Goal: Task Accomplishment & Management: Use online tool/utility

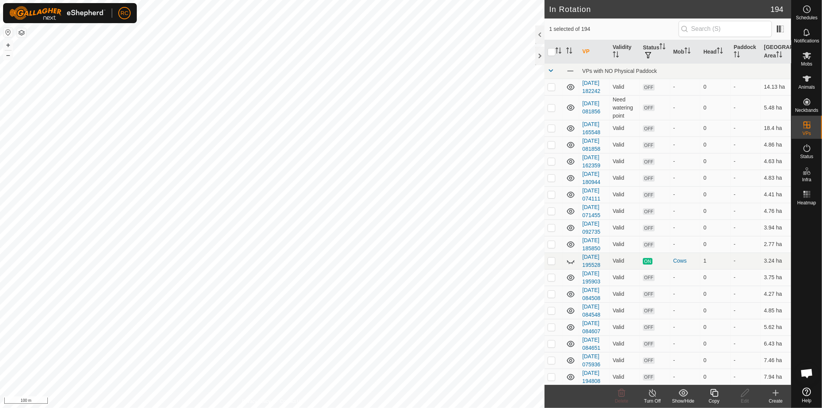
click at [714, 394] on icon at bounding box center [715, 392] width 10 height 9
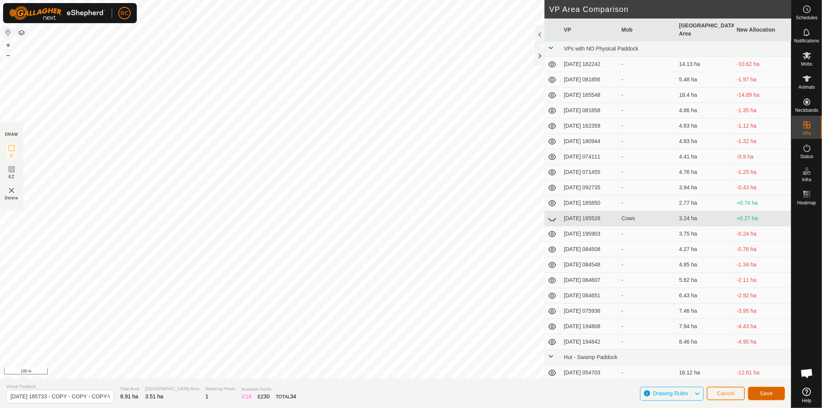
click at [770, 394] on span "Save" at bounding box center [766, 393] width 13 height 6
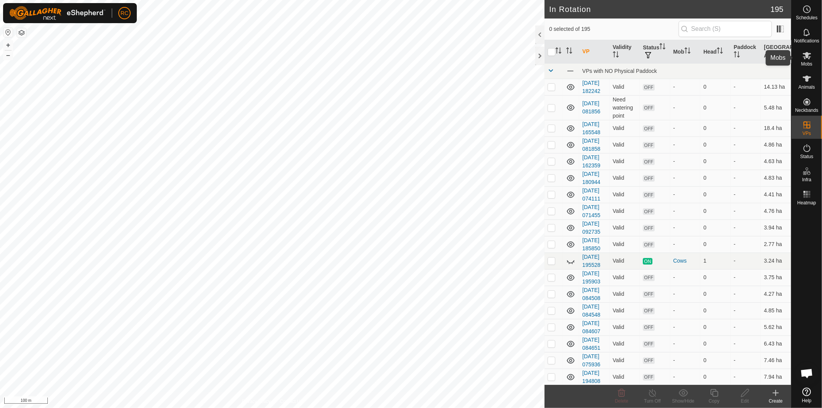
click at [803, 60] on es-mob-svg-icon at bounding box center [807, 55] width 14 height 12
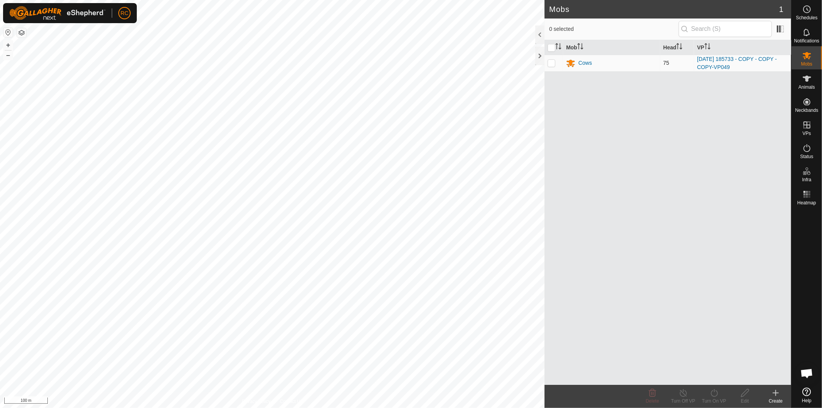
click at [552, 63] on p-checkbox at bounding box center [552, 63] width 8 height 6
checkbox input "true"
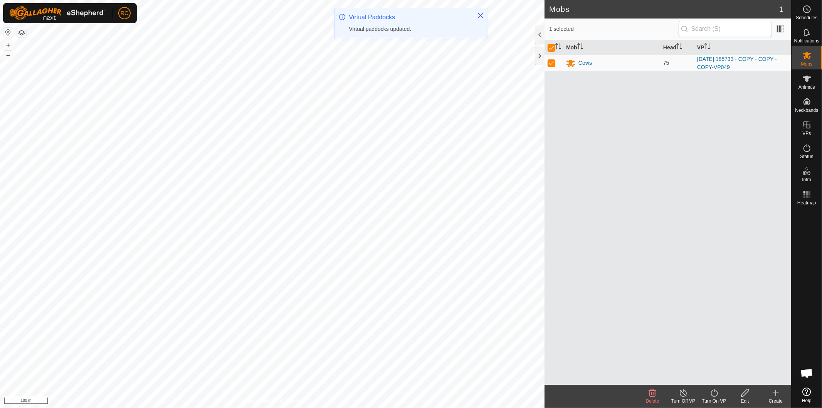
click at [714, 401] on div "Turn On VP" at bounding box center [714, 400] width 31 height 7
click at [712, 378] on link "Now" at bounding box center [737, 375] width 76 height 15
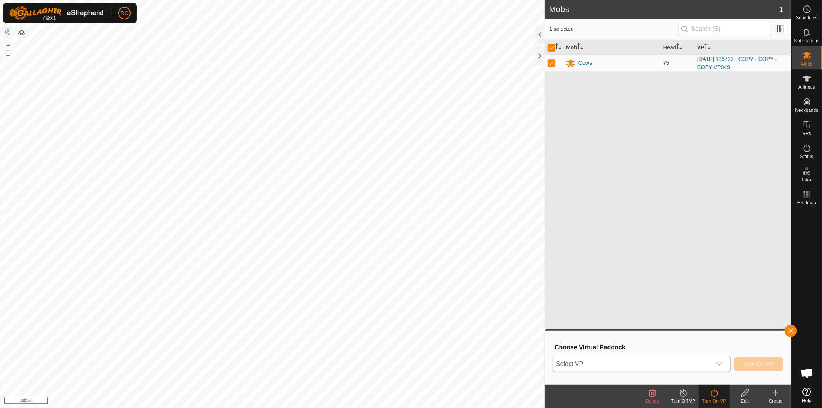
click at [715, 363] on div "dropdown trigger" at bounding box center [719, 363] width 15 height 15
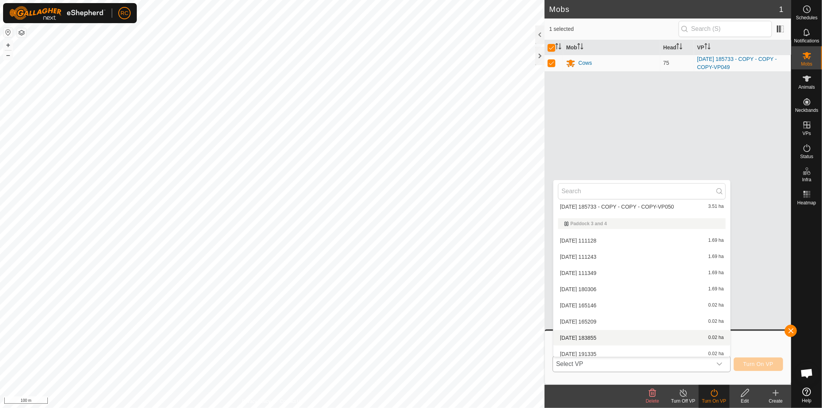
scroll to position [1250, 0]
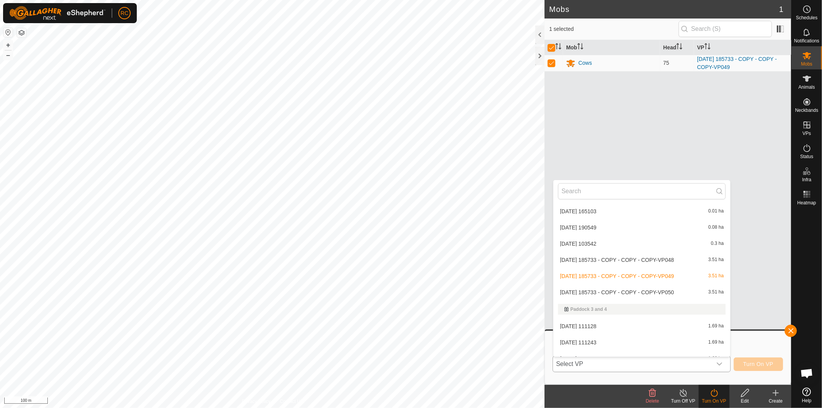
click at [649, 290] on li "[DATE] 185733 - COPY - COPY - COPY-VP050 3.51 ha" at bounding box center [641, 291] width 177 height 15
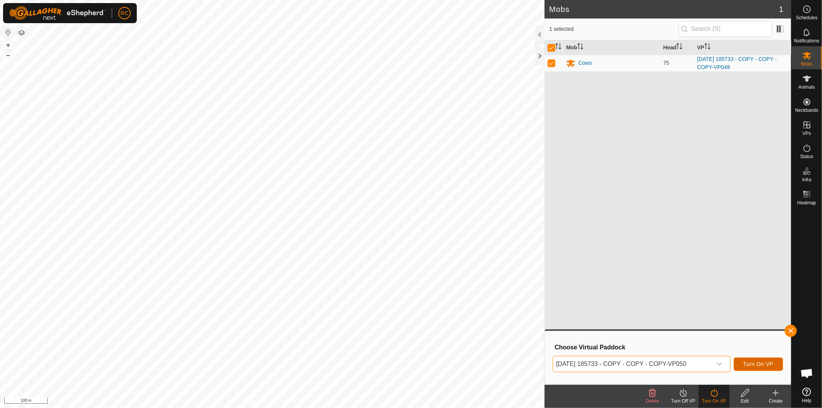
click at [753, 362] on span "Turn On VP" at bounding box center [758, 364] width 30 height 6
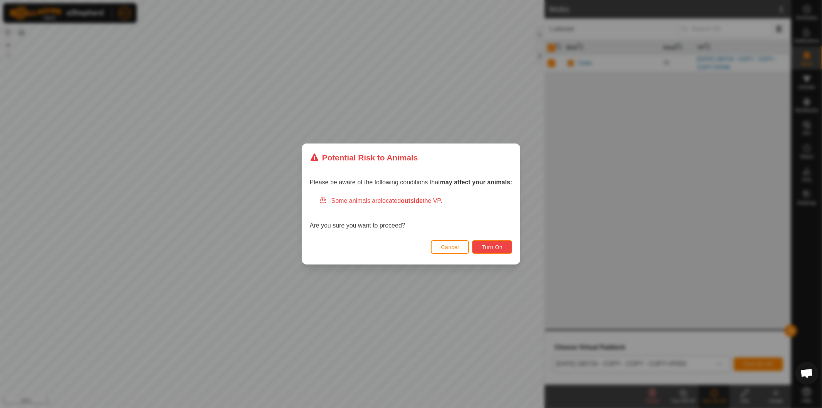
click at [507, 248] on button "Turn On" at bounding box center [492, 246] width 40 height 13
